Goal: Information Seeking & Learning: Check status

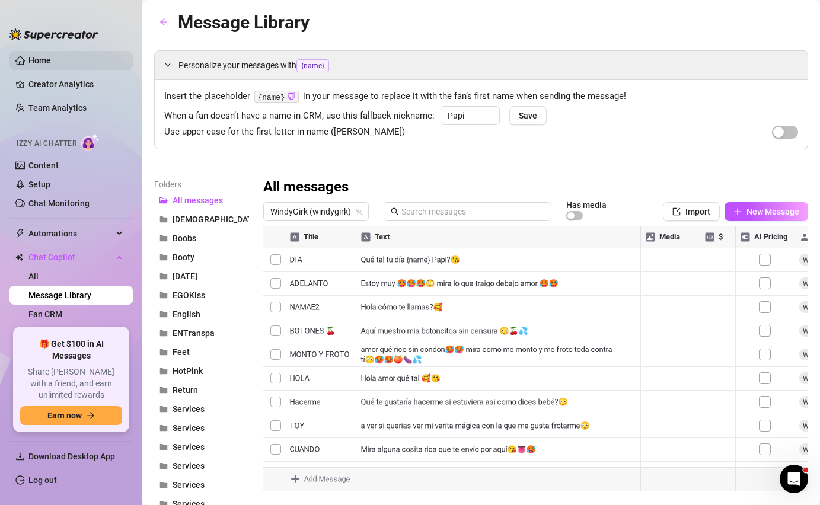
click at [51, 62] on link "Home" at bounding box center [39, 60] width 23 height 9
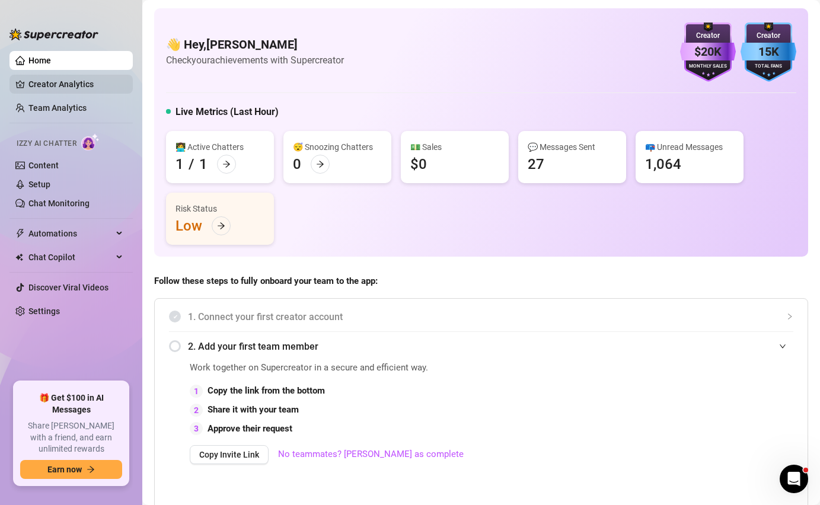
click at [66, 88] on link "Creator Analytics" at bounding box center [75, 84] width 95 height 19
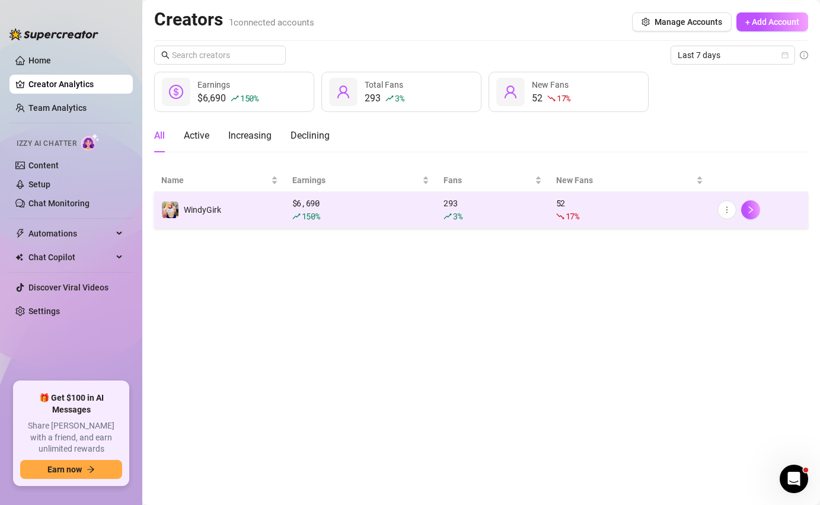
click at [485, 199] on div "293 3 %" at bounding box center [492, 210] width 98 height 26
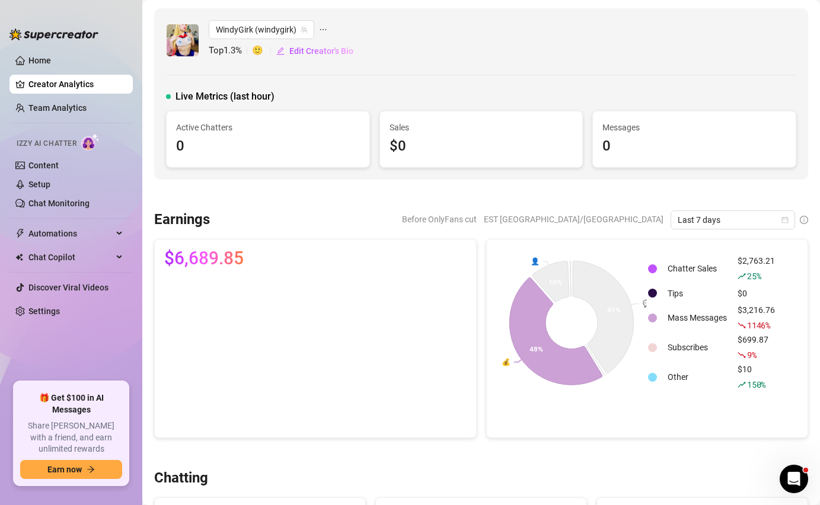
click at [757, 312] on div "$3,216.76 1146 %" at bounding box center [755, 317] width 37 height 28
click at [756, 325] on span "1146 %" at bounding box center [758, 324] width 23 height 11
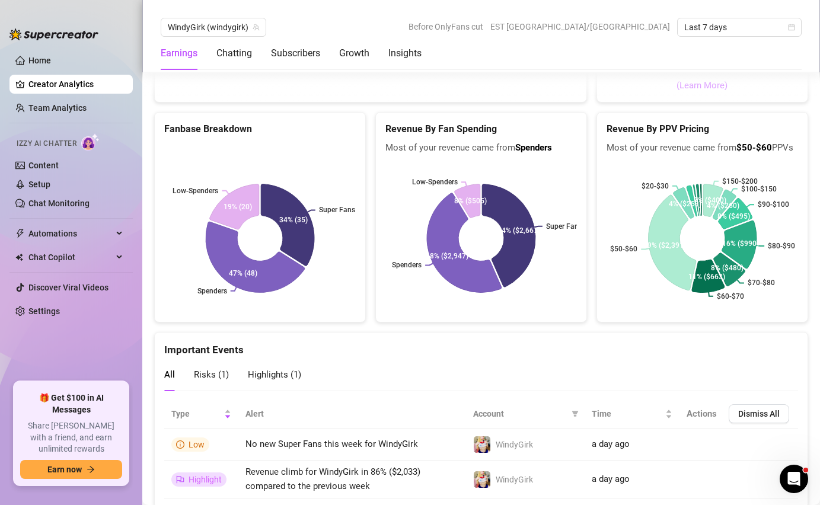
scroll to position [2045, 0]
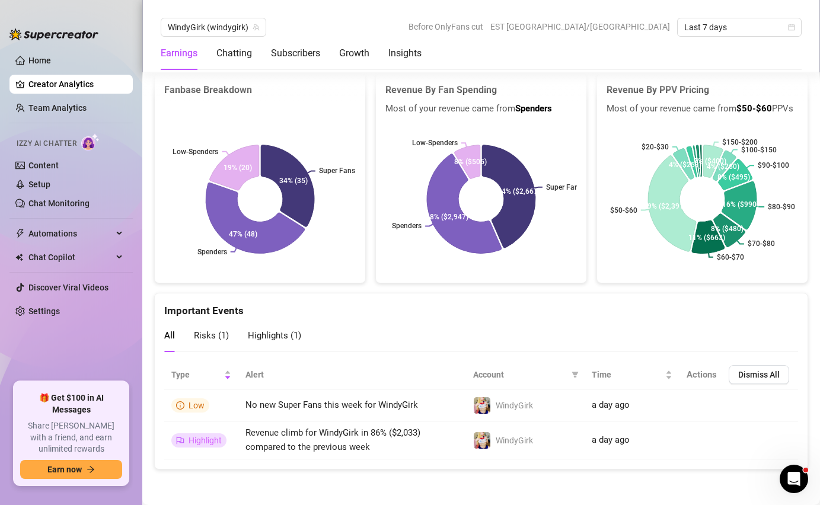
click at [223, 333] on span "Risks ( 1 )" at bounding box center [211, 335] width 35 height 11
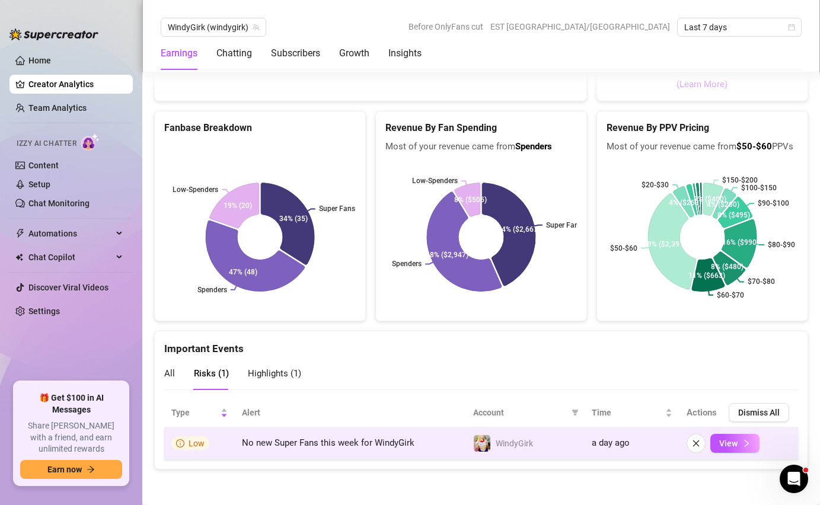
click at [298, 452] on td "No new Super Fans this week for WindyGirk" at bounding box center [350, 443] width 231 height 32
click at [743, 445] on icon "right" at bounding box center [746, 443] width 8 height 8
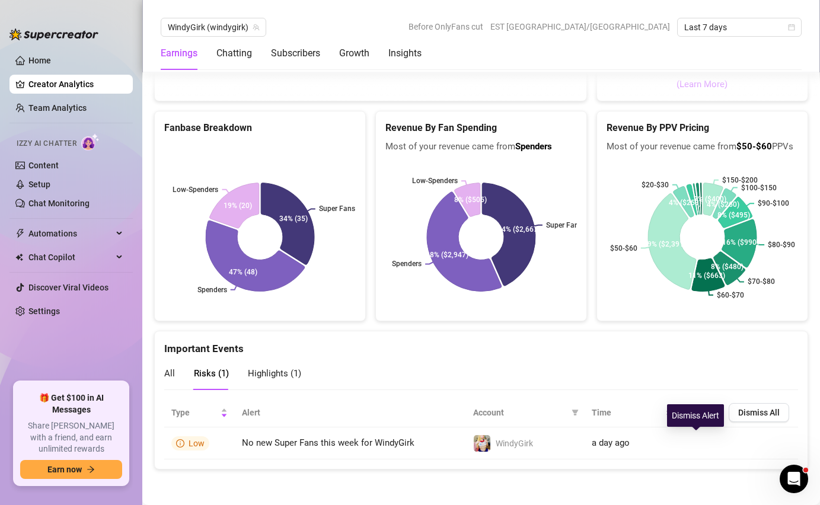
click at [702, 411] on div "Dismiss Alert" at bounding box center [695, 415] width 57 height 23
click at [240, 363] on div "All Risks ( 1 ) Highlights ( 1 )" at bounding box center [232, 374] width 137 height 34
click at [264, 370] on span "Highlights ( 1 )" at bounding box center [274, 373] width 53 height 11
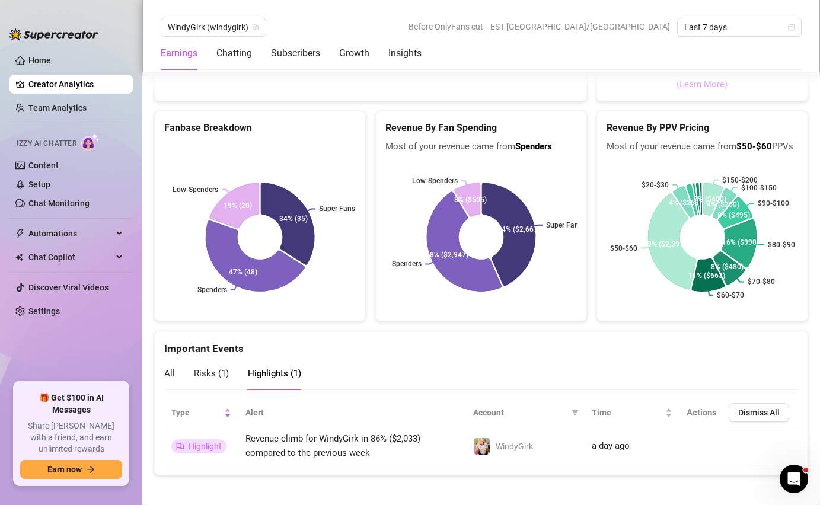
click at [171, 373] on span "All" at bounding box center [169, 373] width 11 height 11
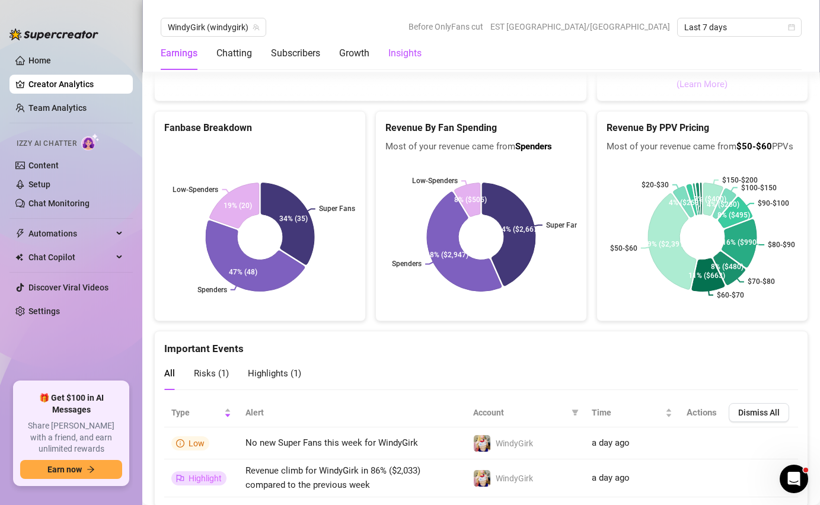
click at [409, 46] on div "Insights" at bounding box center [404, 53] width 33 height 14
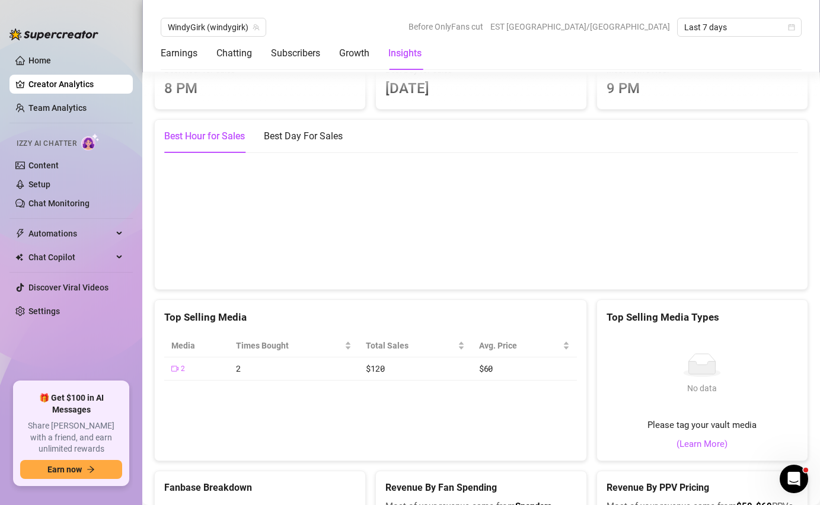
scroll to position [1594, 0]
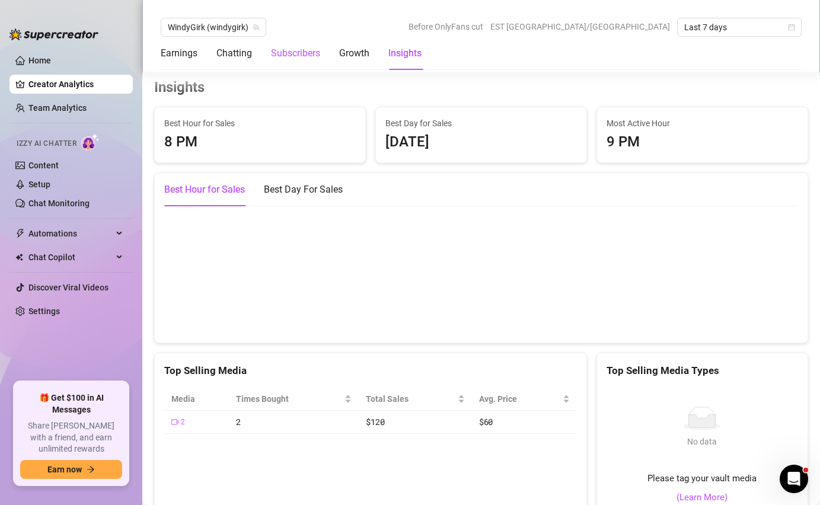
click at [289, 51] on div "Subscribers" at bounding box center [295, 53] width 49 height 14
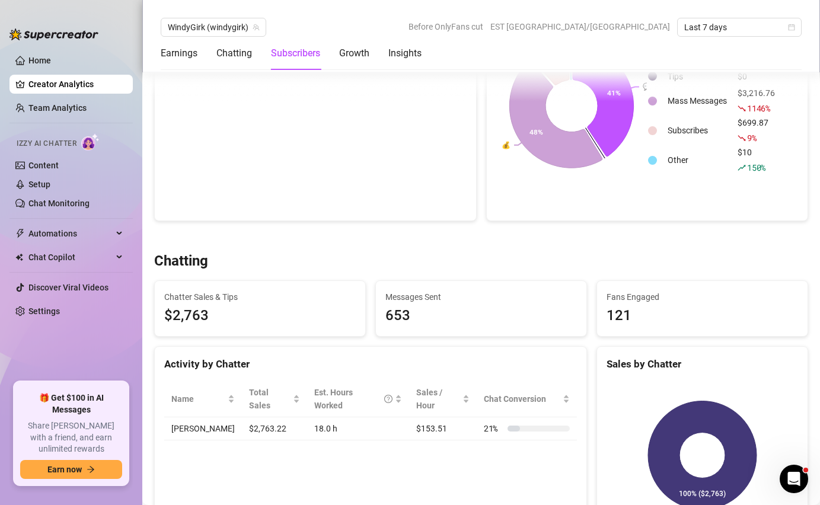
scroll to position [114, 0]
